Goal: Task Accomplishment & Management: Manage account settings

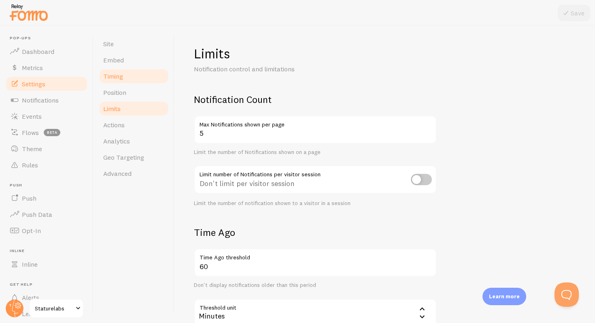
click at [120, 80] on span "Timing" at bounding box center [113, 76] width 20 height 8
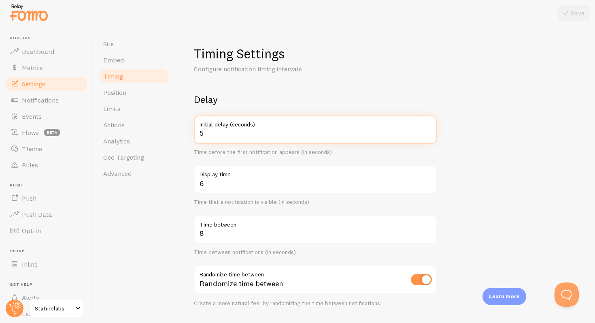
click at [231, 132] on input "5" at bounding box center [315, 129] width 243 height 28
click at [428, 130] on input "6" at bounding box center [315, 129] width 243 height 28
click at [428, 130] on input "7" at bounding box center [315, 129] width 243 height 28
click at [428, 130] on input "8" at bounding box center [315, 129] width 243 height 28
click at [428, 130] on input "9" at bounding box center [315, 129] width 243 height 28
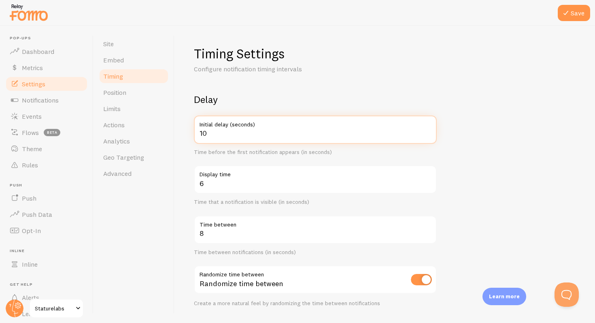
click at [428, 130] on input "10" at bounding box center [315, 129] width 243 height 28
click at [428, 130] on input "11" at bounding box center [315, 129] width 243 height 28
type input "10"
click at [429, 136] on input "10" at bounding box center [315, 129] width 243 height 28
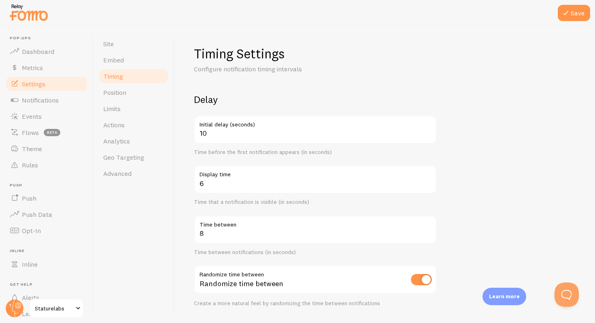
click at [469, 145] on form "Delay 10 Initial delay (seconds) Time before the first notification appears (in…" at bounding box center [385, 266] width 382 height 347
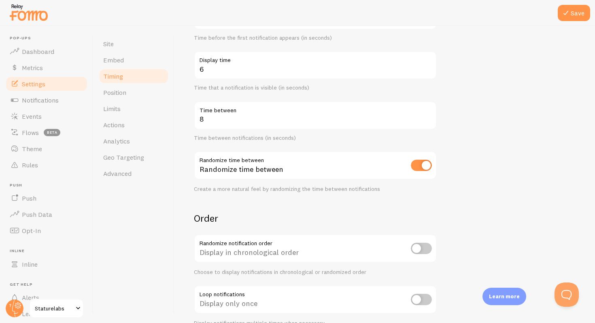
scroll to position [121, 0]
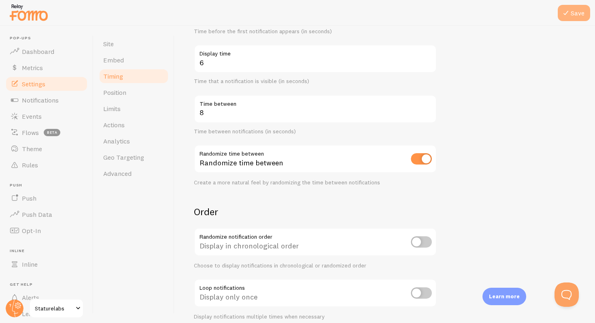
click at [578, 13] on button "Save" at bounding box center [574, 13] width 32 height 16
